Goal: Task Accomplishment & Management: Complete application form

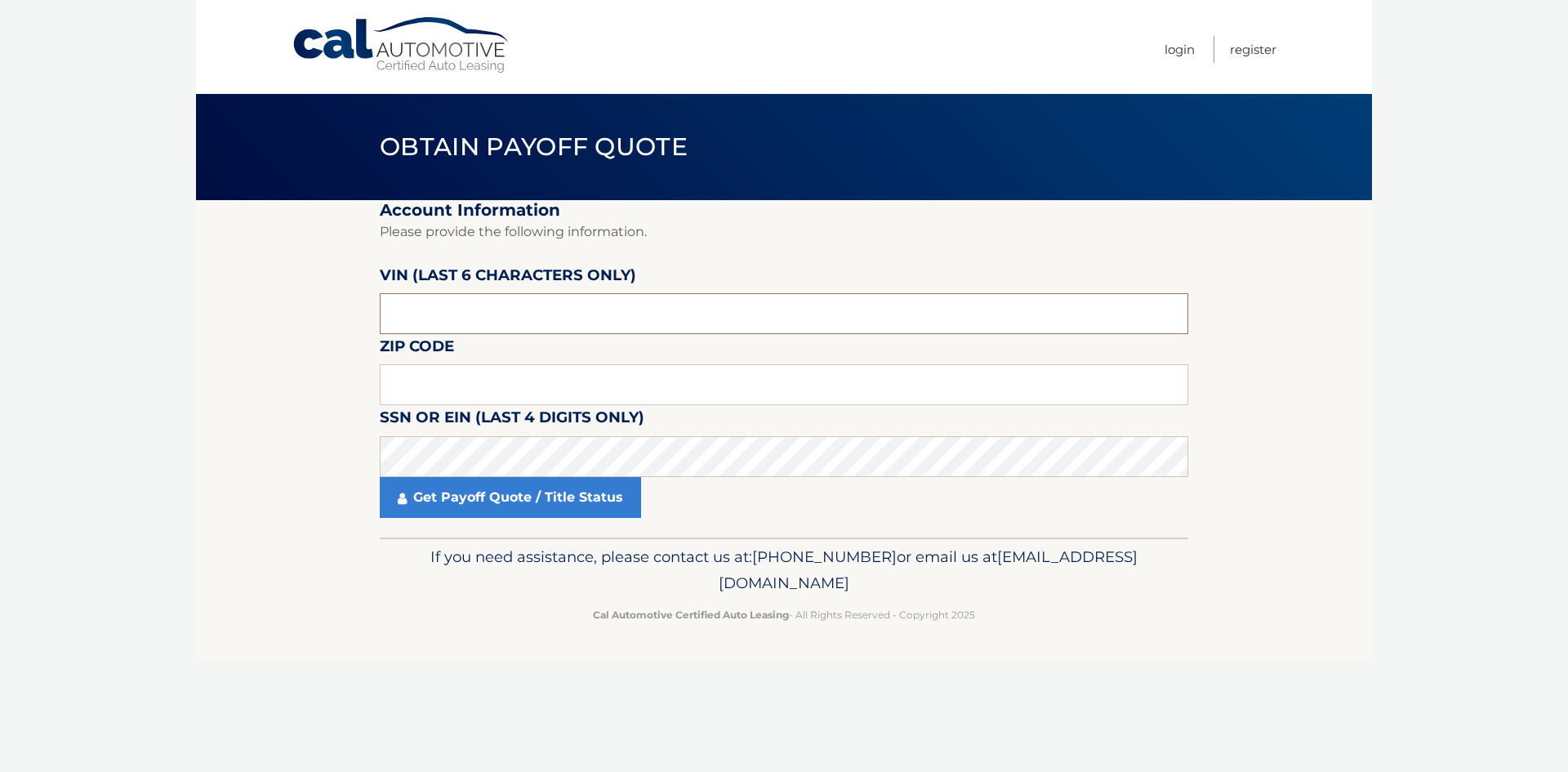
click at [547, 323] on input "text" at bounding box center [784, 313] width 809 height 41
paste input "3C4NJD"
drag, startPoint x: 451, startPoint y: 324, endPoint x: 195, endPoint y: 312, distance: 256.3
click at [195, 311] on body "Cal Automotive Menu Login Register Obtain Payoff Quote" at bounding box center [784, 386] width 1568 height 772
type input "3C4NJD"
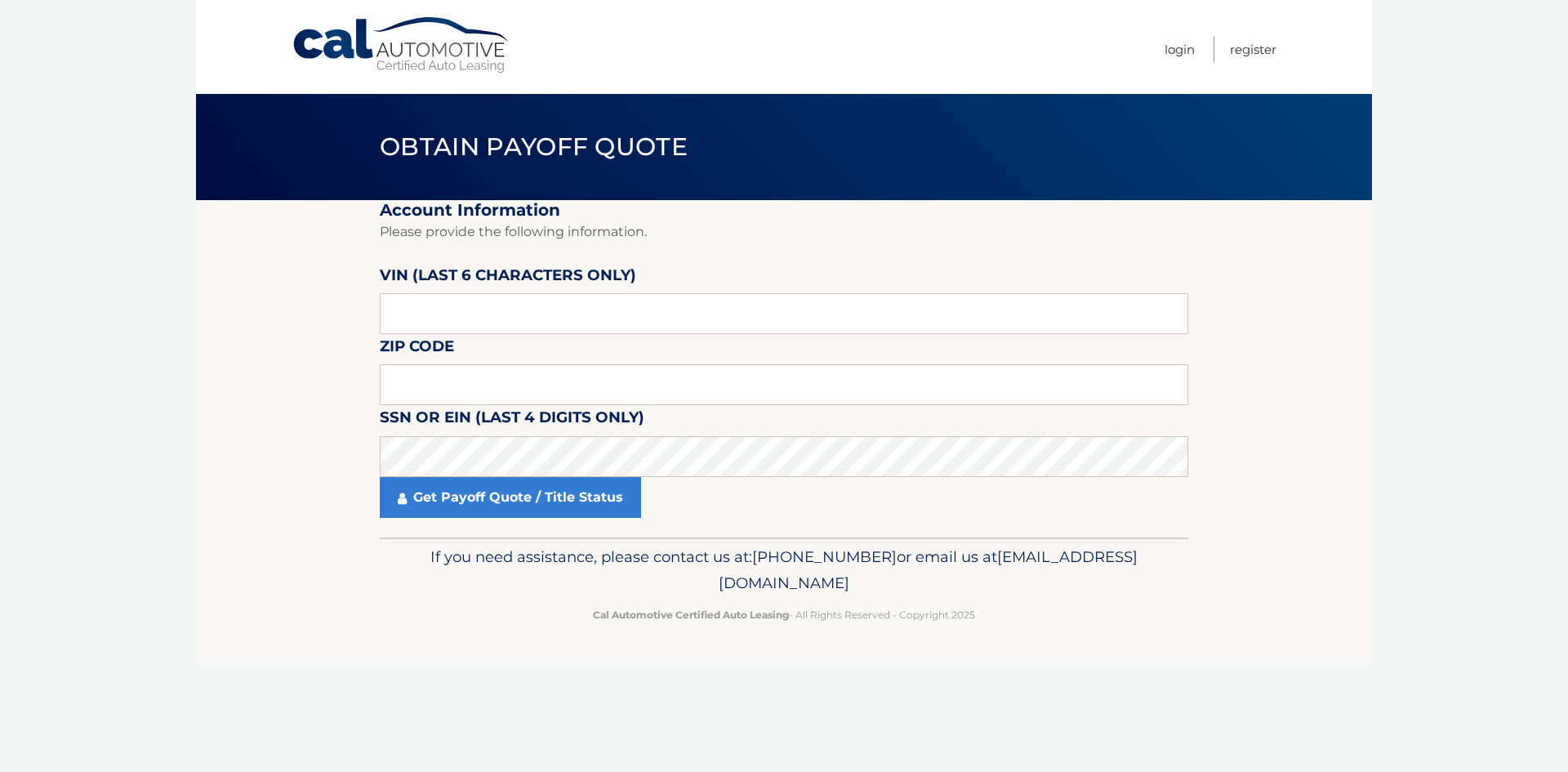
click at [1556, 439] on body "Cal Automotive Menu Login Register Obtain Payoff Quote" at bounding box center [784, 386] width 1568 height 772
click at [468, 294] on input "text" at bounding box center [784, 313] width 809 height 41
type input "T19043"
click at [460, 372] on input "text" at bounding box center [784, 384] width 809 height 41
type input "14225"
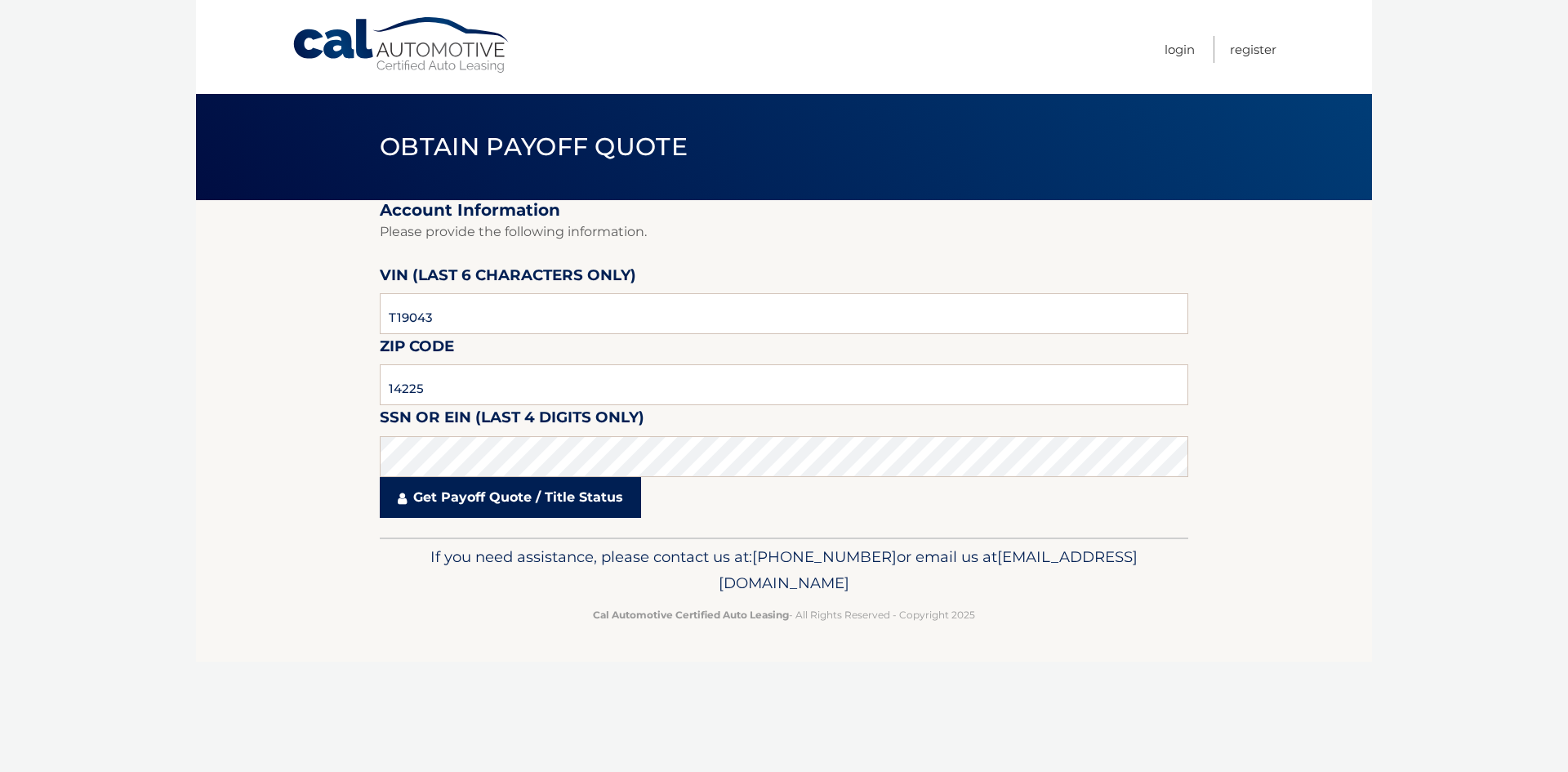
click at [526, 510] on link "Get Payoff Quote / Title Status" at bounding box center [511, 497] width 261 height 41
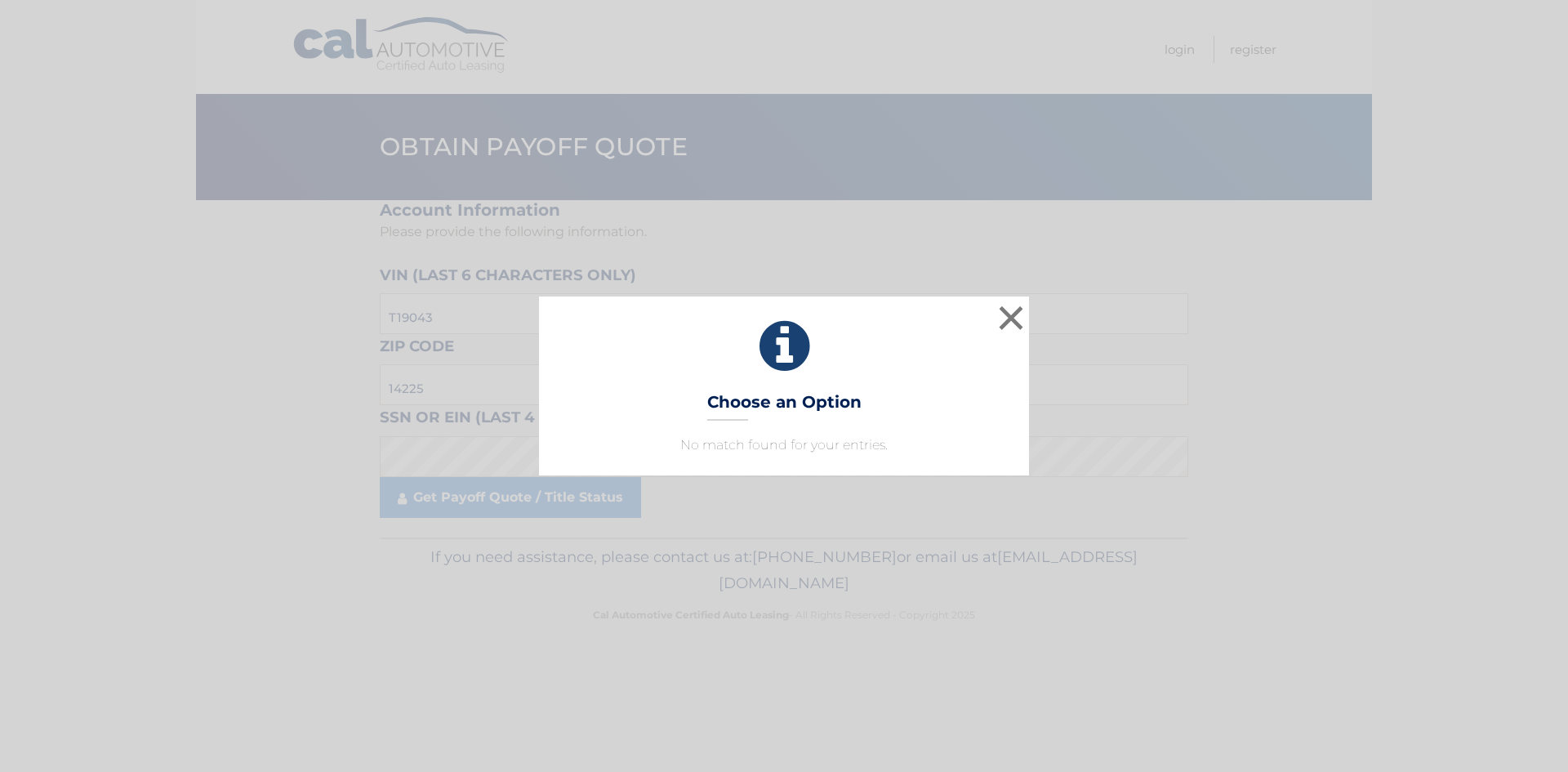
click at [1031, 325] on div "× Choose an Option No match found for your entries. This is what you see on sec…" at bounding box center [784, 385] width 1555 height 178
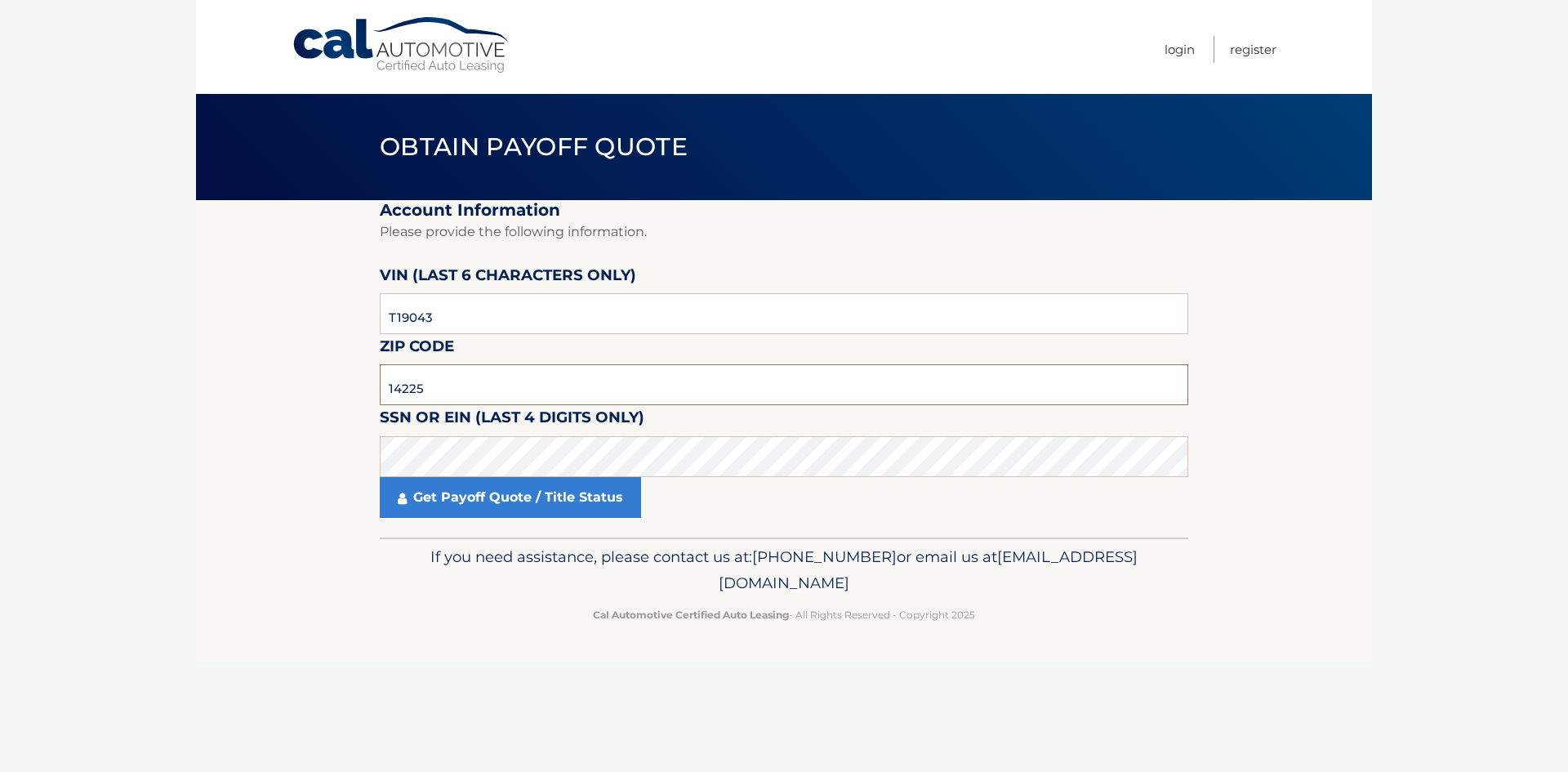
click at [381, 369] on input "14225" at bounding box center [784, 384] width 809 height 41
click at [427, 381] on input "14225" at bounding box center [784, 384] width 809 height 41
drag, startPoint x: 427, startPoint y: 381, endPoint x: 195, endPoint y: 384, distance: 232.0
click at [195, 384] on body "Cal Automotive Menu Login Register Obtain Payoff Quote" at bounding box center [784, 386] width 1568 height 772
click at [462, 397] on input "text" at bounding box center [784, 384] width 809 height 41
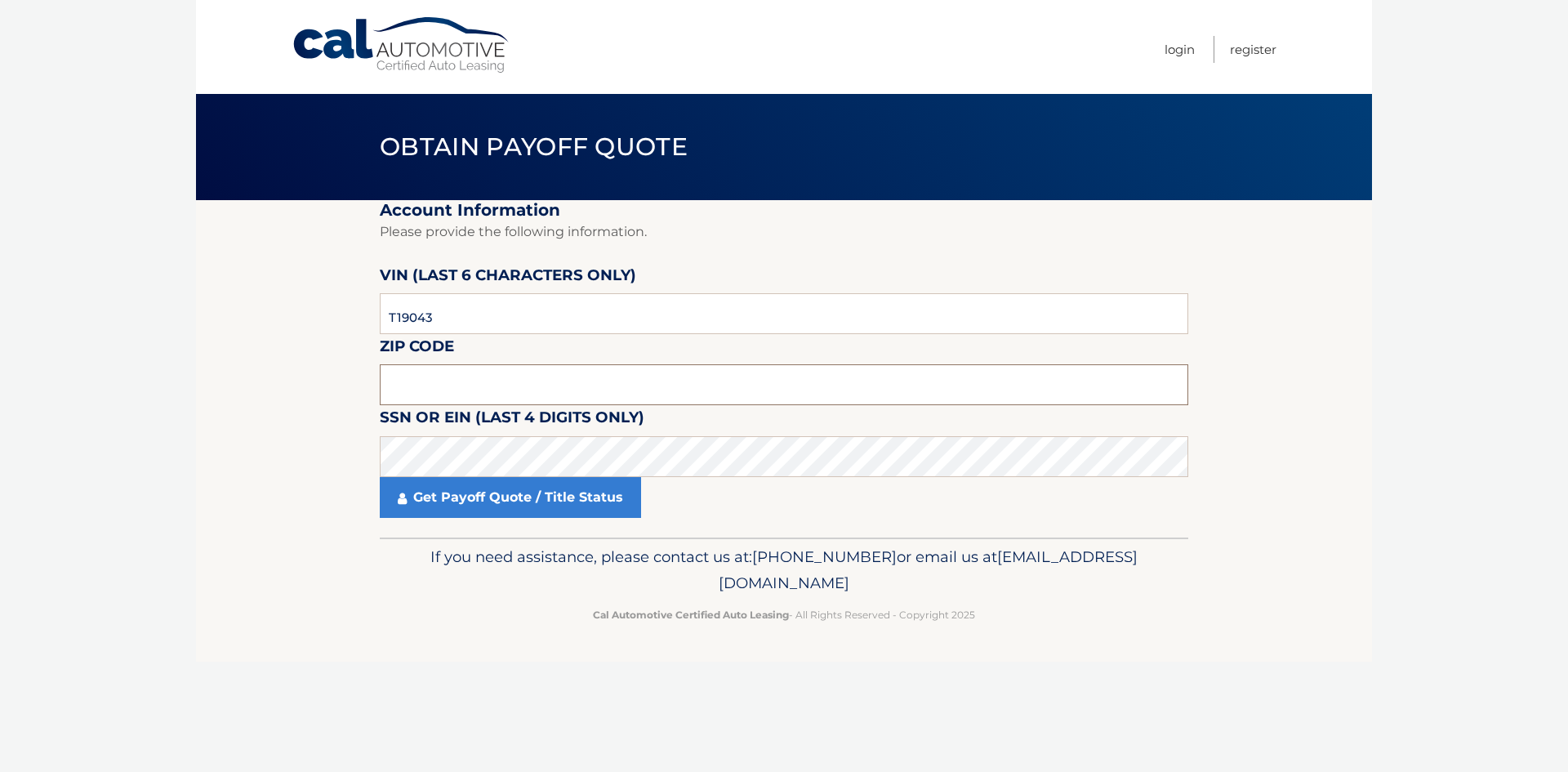
type input "14127"
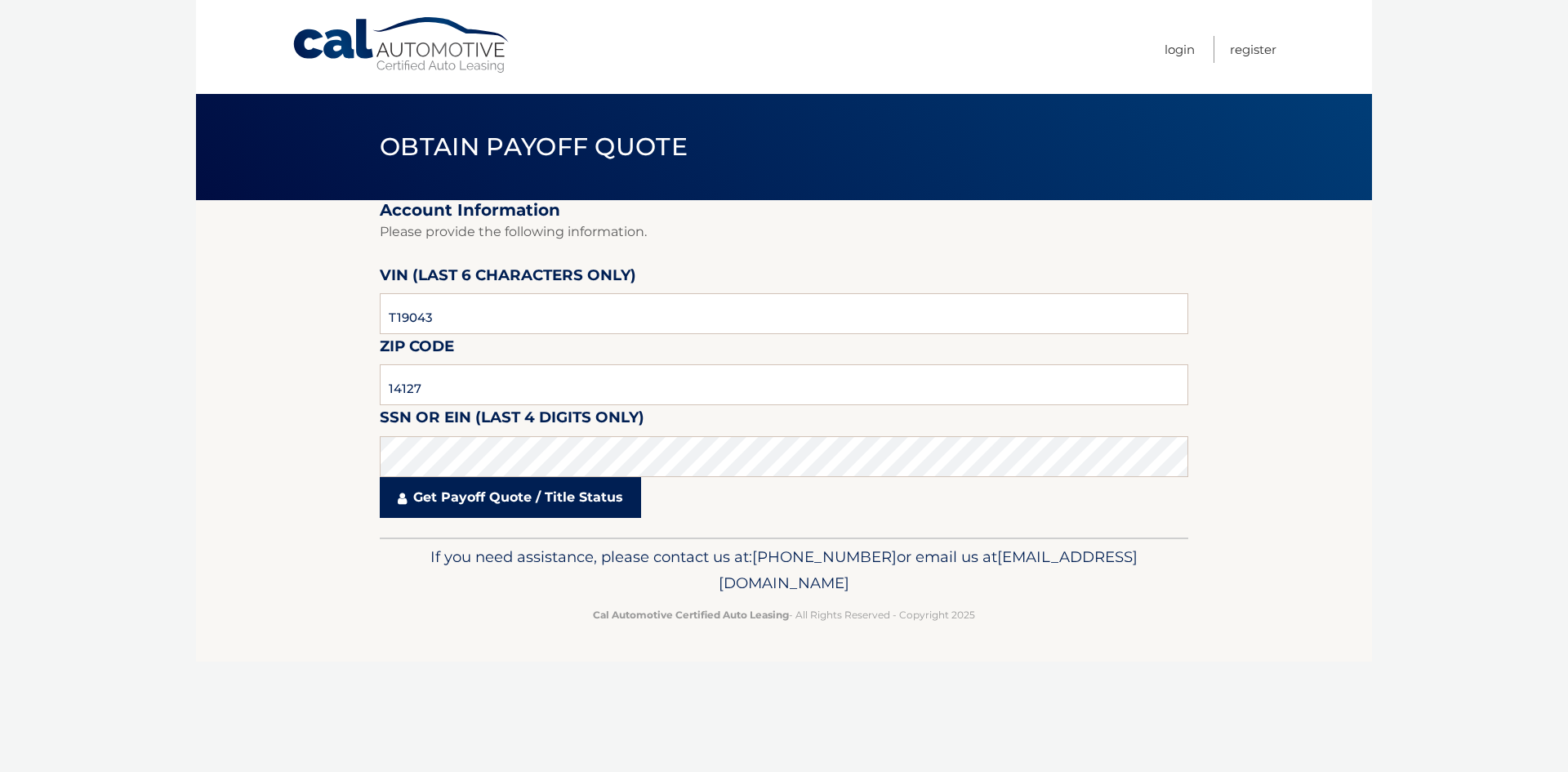
click at [502, 496] on link "Get Payoff Quote / Title Status" at bounding box center [511, 497] width 261 height 41
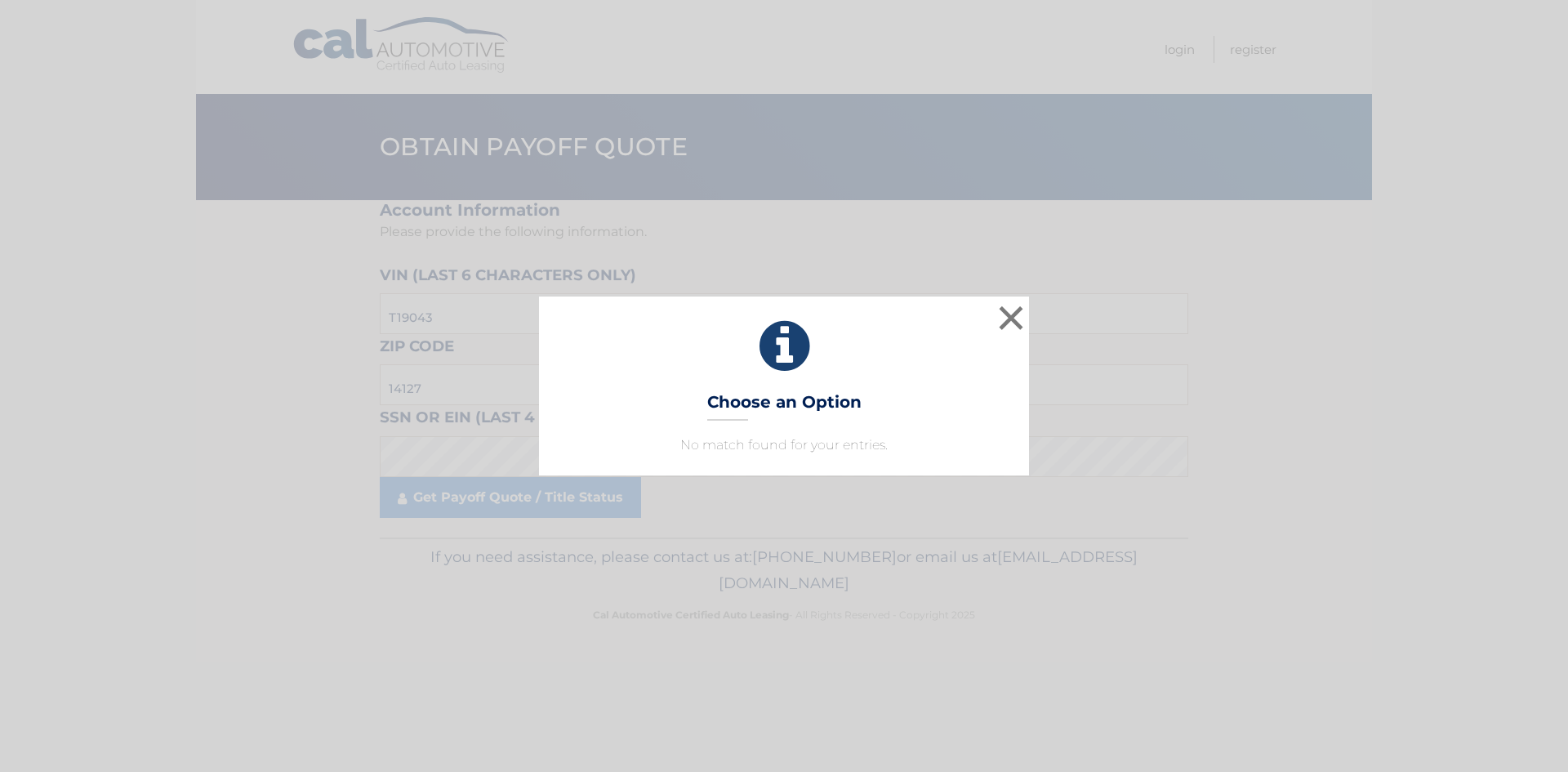
click at [992, 324] on icon at bounding box center [784, 346] width 449 height 59
click at [1009, 322] on button "×" at bounding box center [1011, 317] width 32 height 32
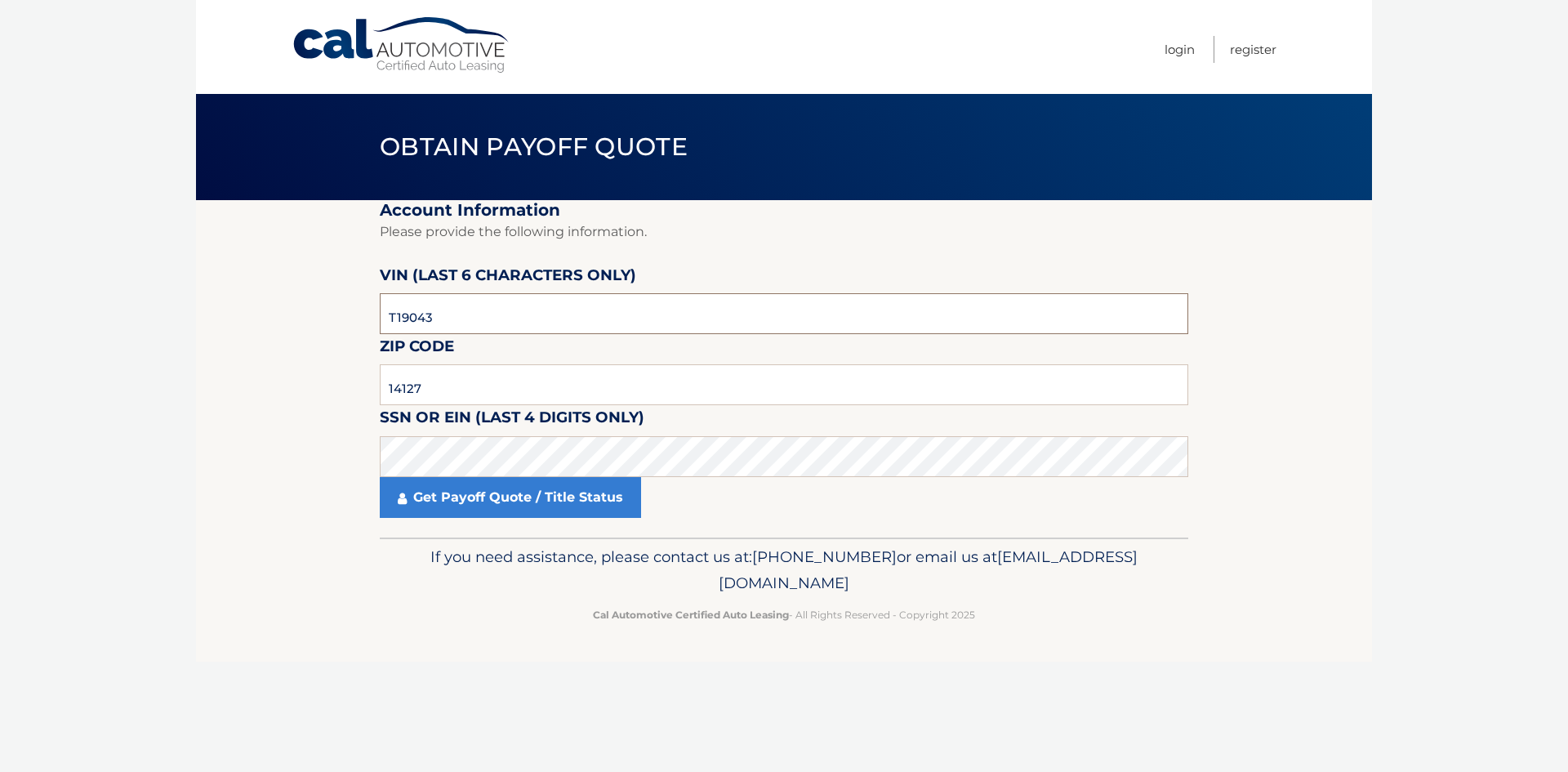
click at [395, 315] on input "T19043" at bounding box center [784, 313] width 809 height 41
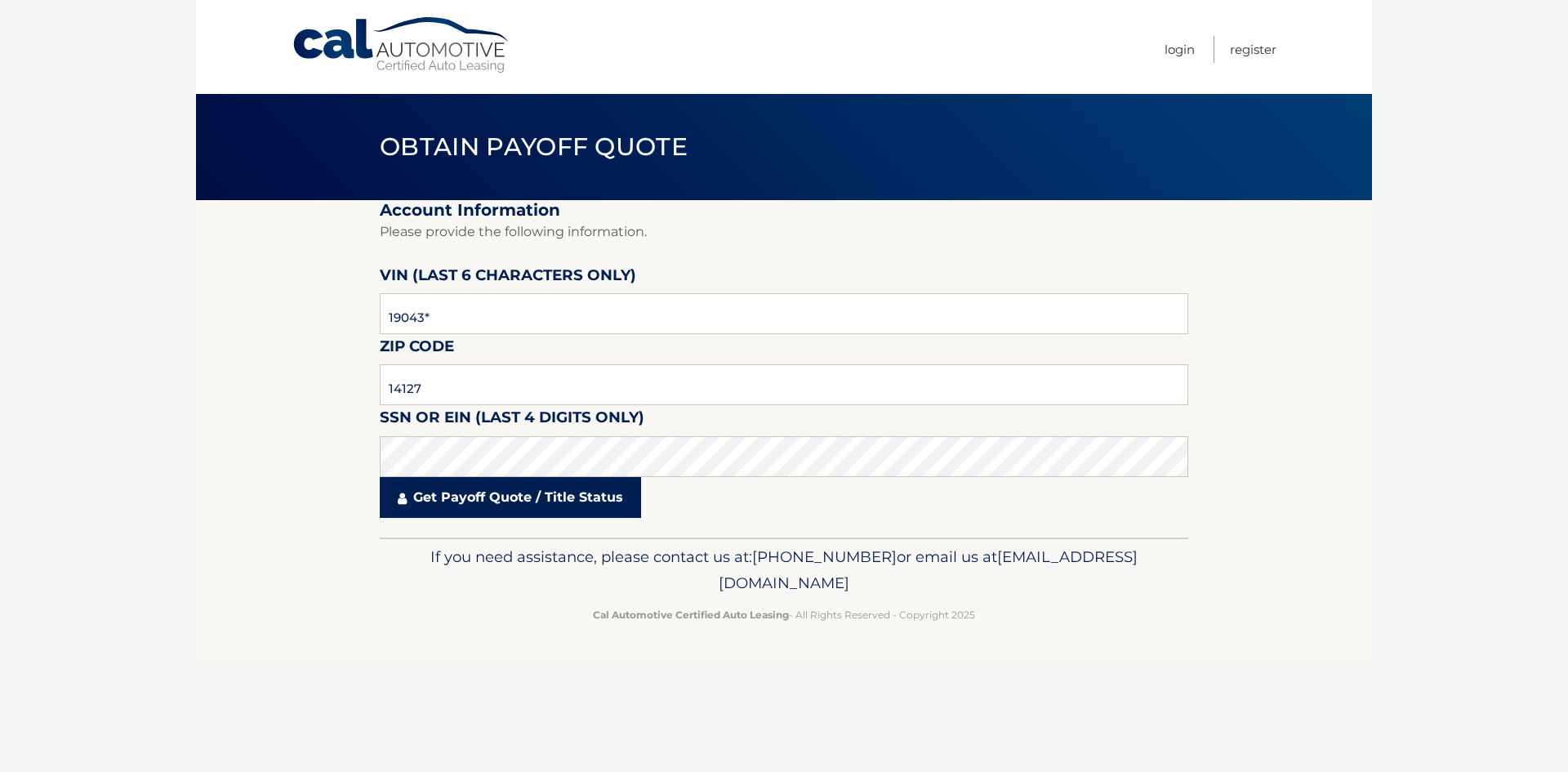
click at [438, 485] on link "Get Payoff Quote / Title Status" at bounding box center [511, 497] width 261 height 41
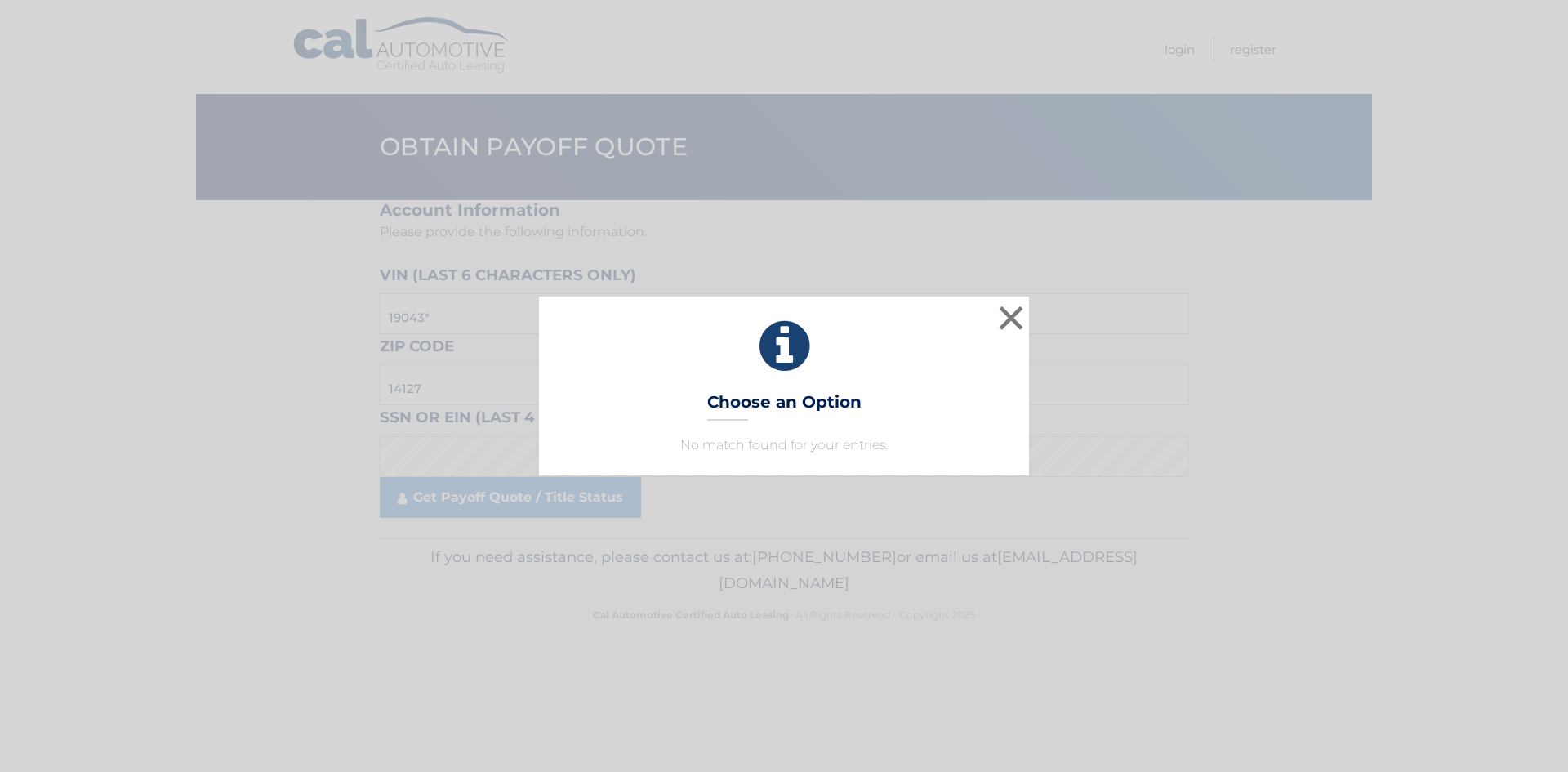
drag, startPoint x: 1027, startPoint y: 312, endPoint x: 845, endPoint y: 333, distance: 183.2
click at [1026, 312] on div "× Choose an Option No match found for your entries. This is what you see on sec…" at bounding box center [784, 385] width 490 height 178
click at [1014, 324] on button "×" at bounding box center [1011, 317] width 32 height 32
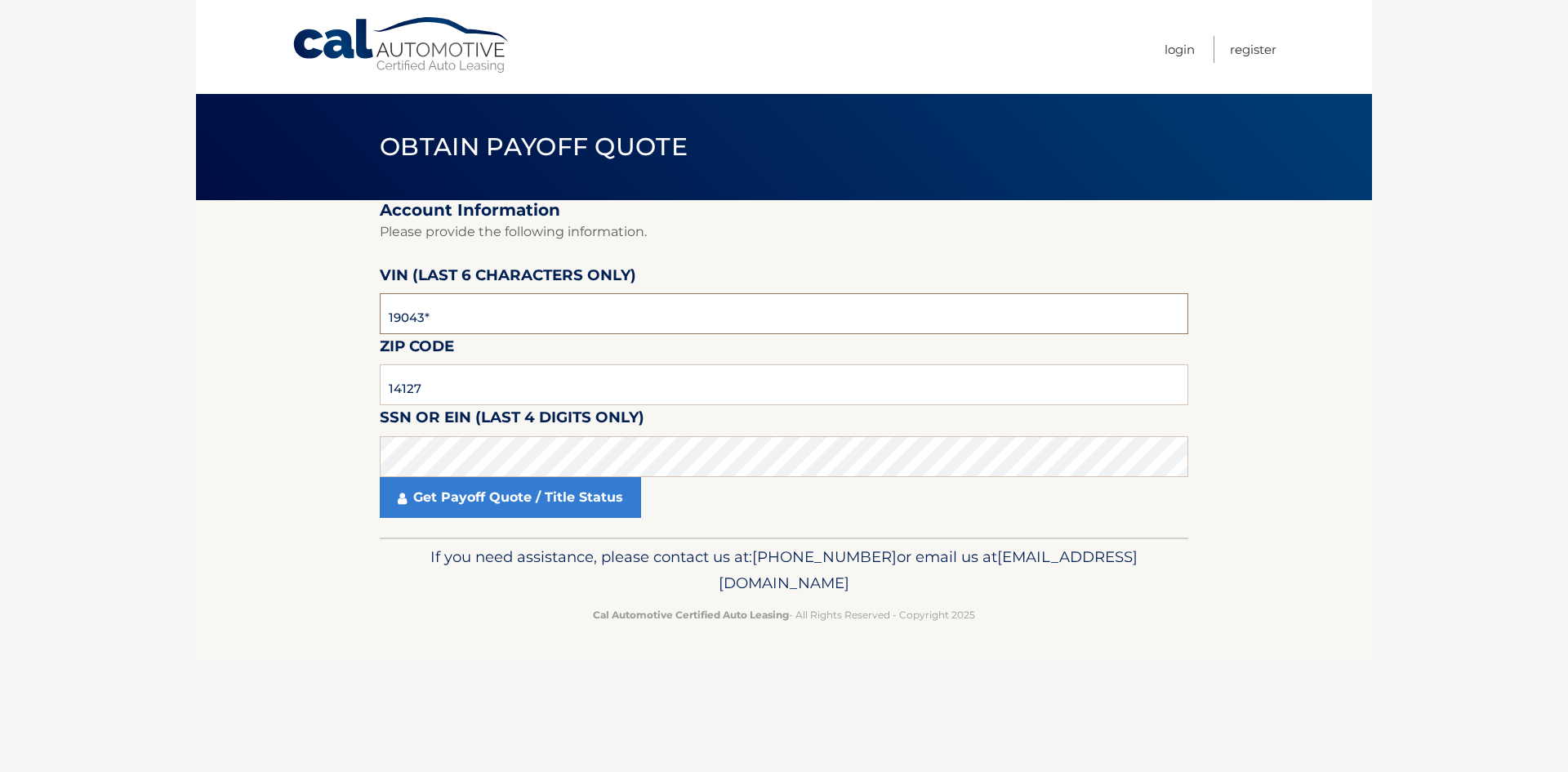
click at [575, 334] on input "19043*" at bounding box center [784, 313] width 809 height 41
click at [557, 319] on input "19043*" at bounding box center [784, 313] width 809 height 41
type input "190435"
click at [767, 500] on div "Get Payoff Quote / Title Status" at bounding box center [784, 497] width 809 height 41
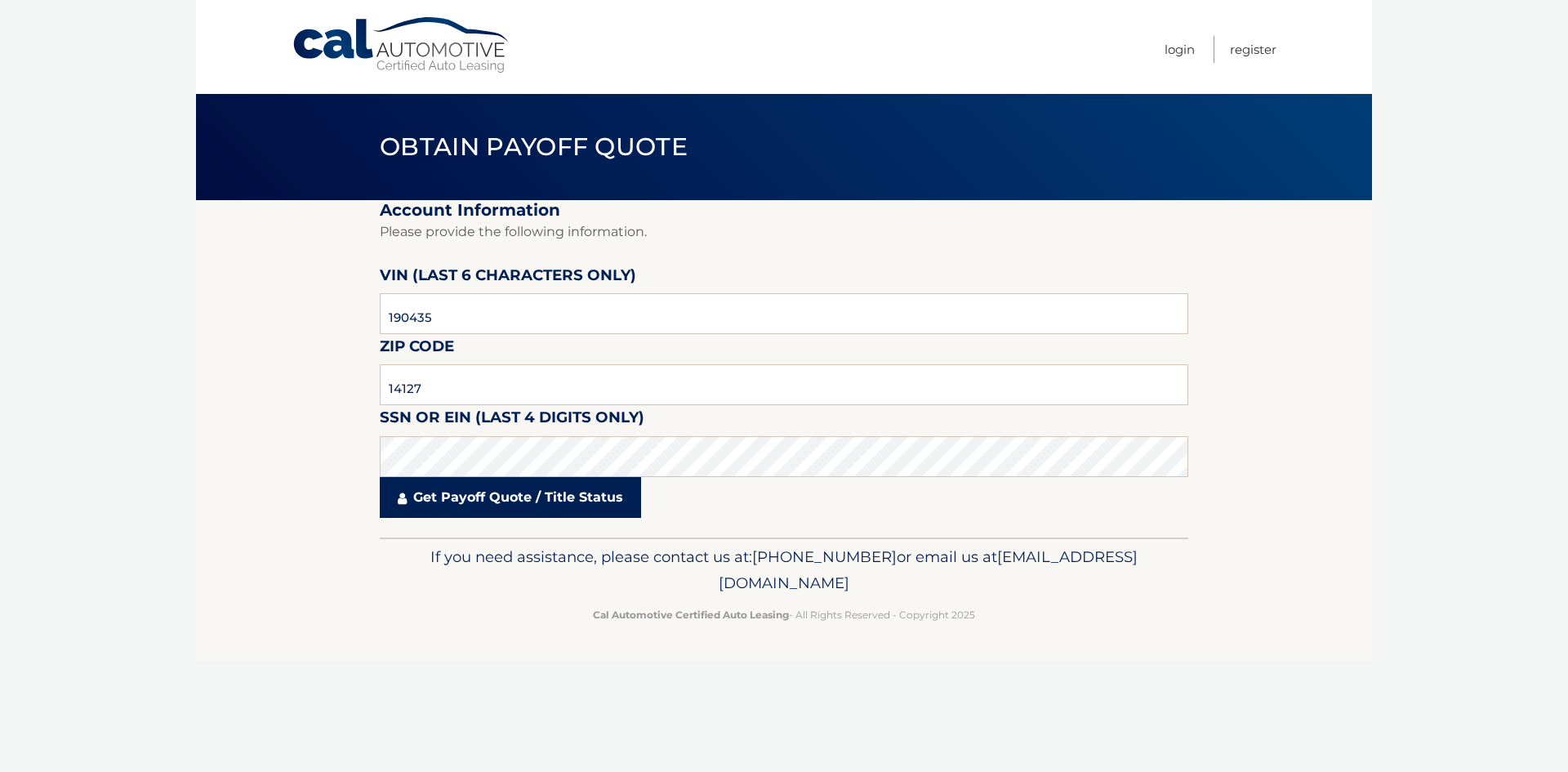
click at [599, 498] on link "Get Payoff Quote / Title Status" at bounding box center [511, 497] width 261 height 41
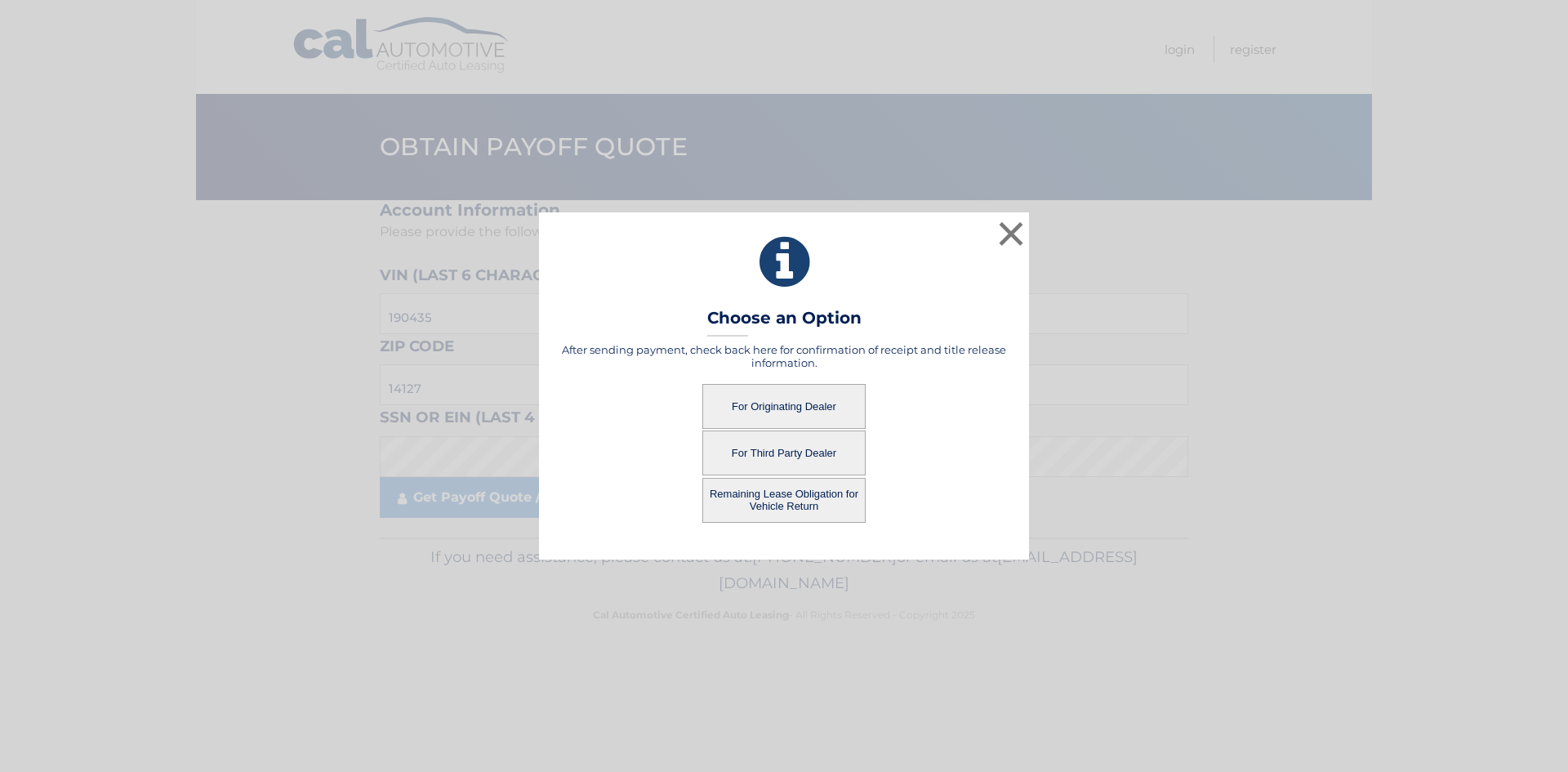
click at [809, 504] on button "Remaining Lease Obligation for Vehicle Return" at bounding box center [784, 500] width 163 height 45
click at [793, 490] on button "Remaining Lease Obligation for Vehicle Return" at bounding box center [784, 500] width 163 height 45
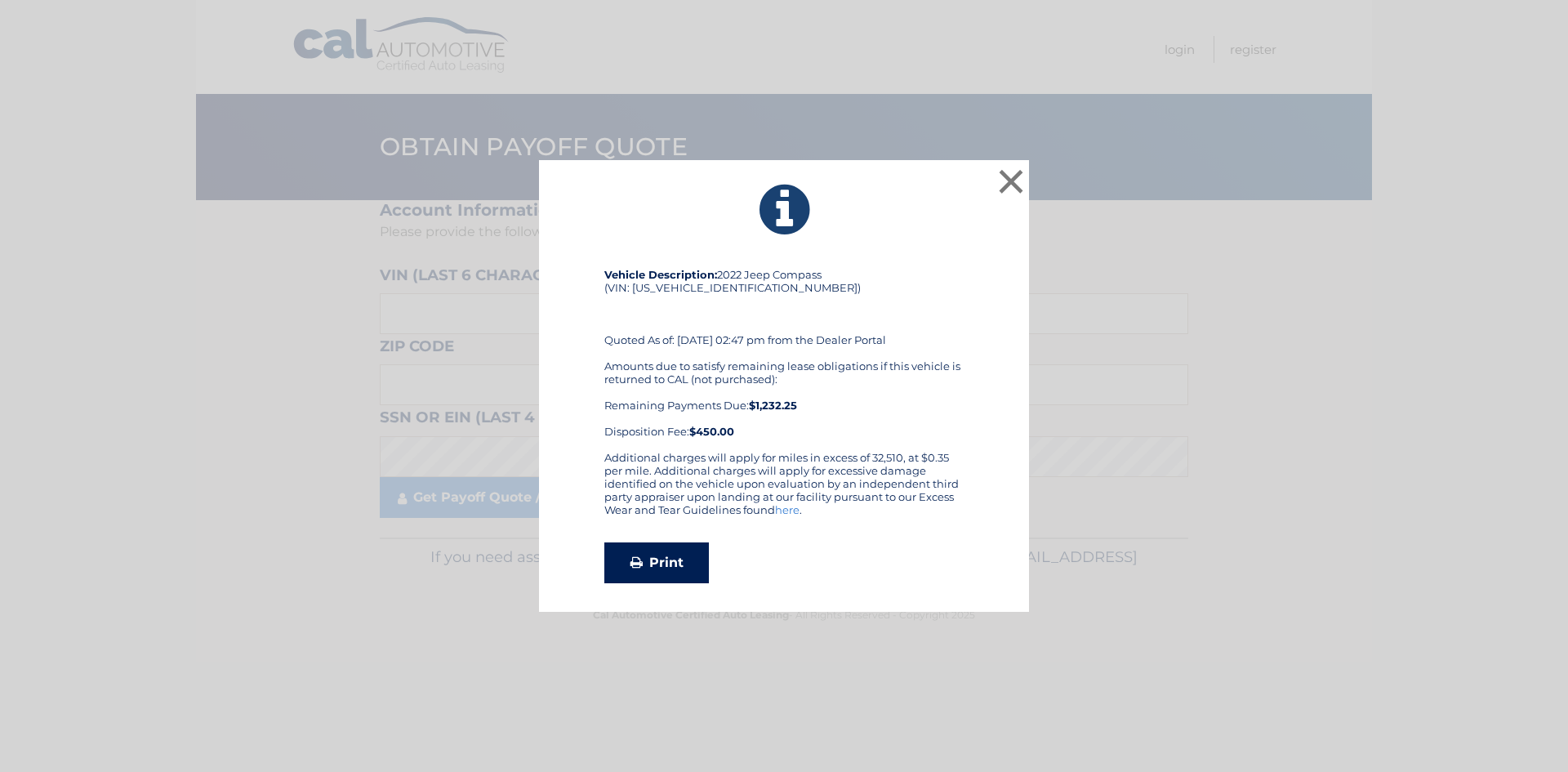
click at [678, 557] on link "Print" at bounding box center [657, 562] width 105 height 41
